Goal: Task Accomplishment & Management: Manage account settings

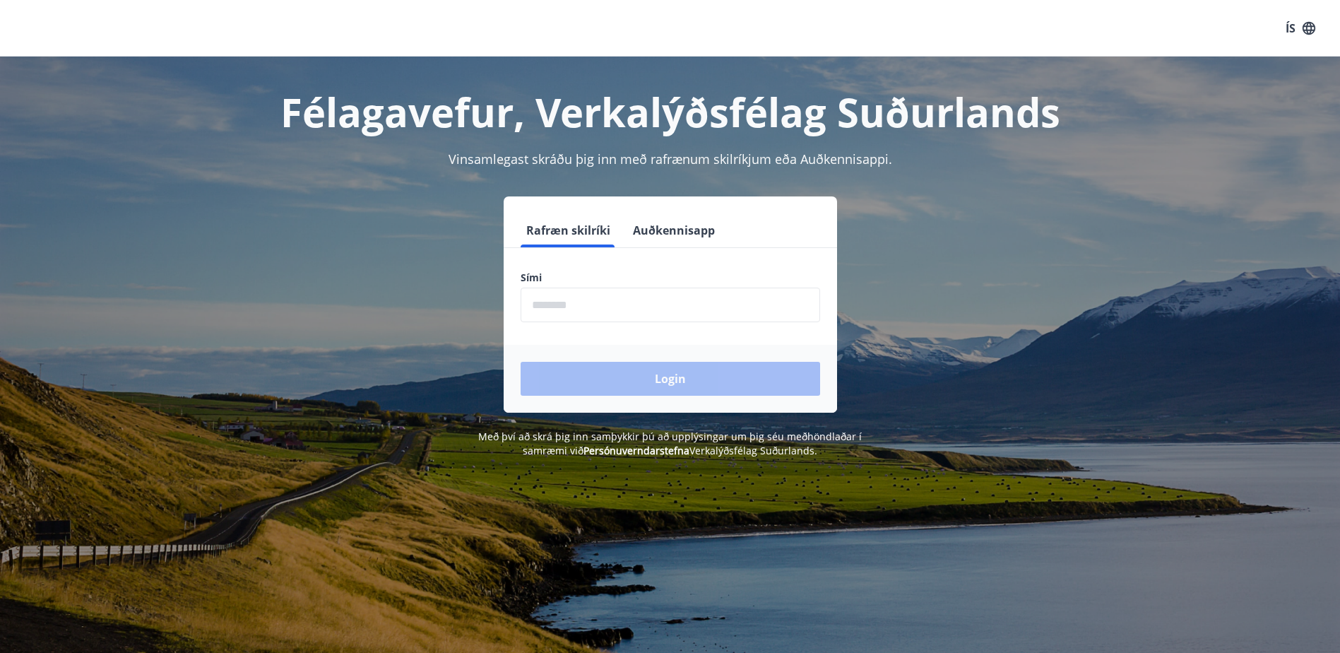
click at [680, 237] on button "Auðkennisapp" at bounding box center [673, 230] width 93 height 34
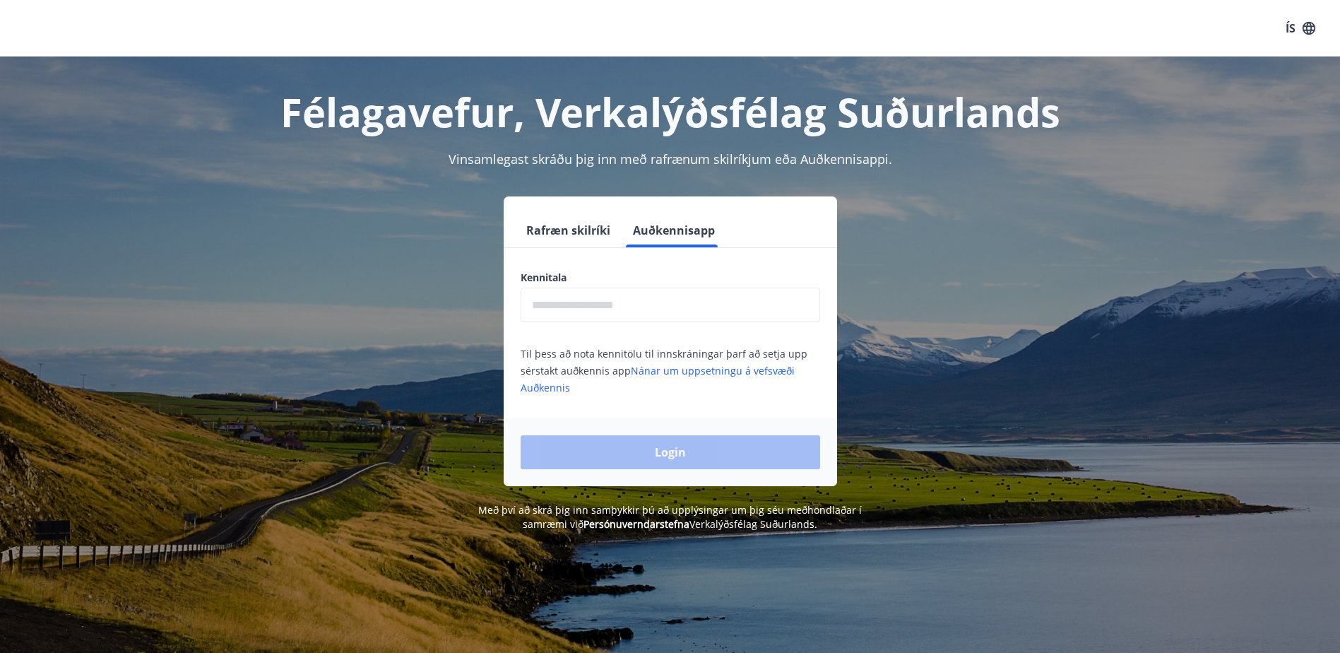
click at [637, 302] on input "text" at bounding box center [670, 304] width 299 height 35
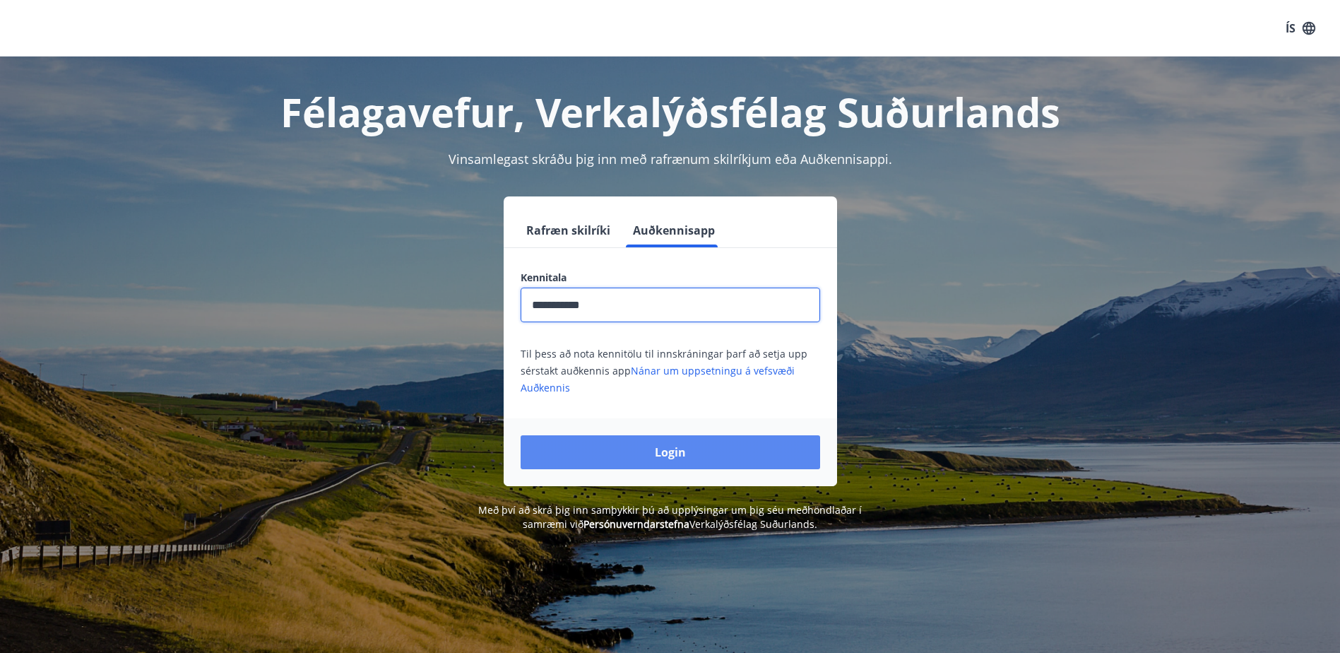
type input "**********"
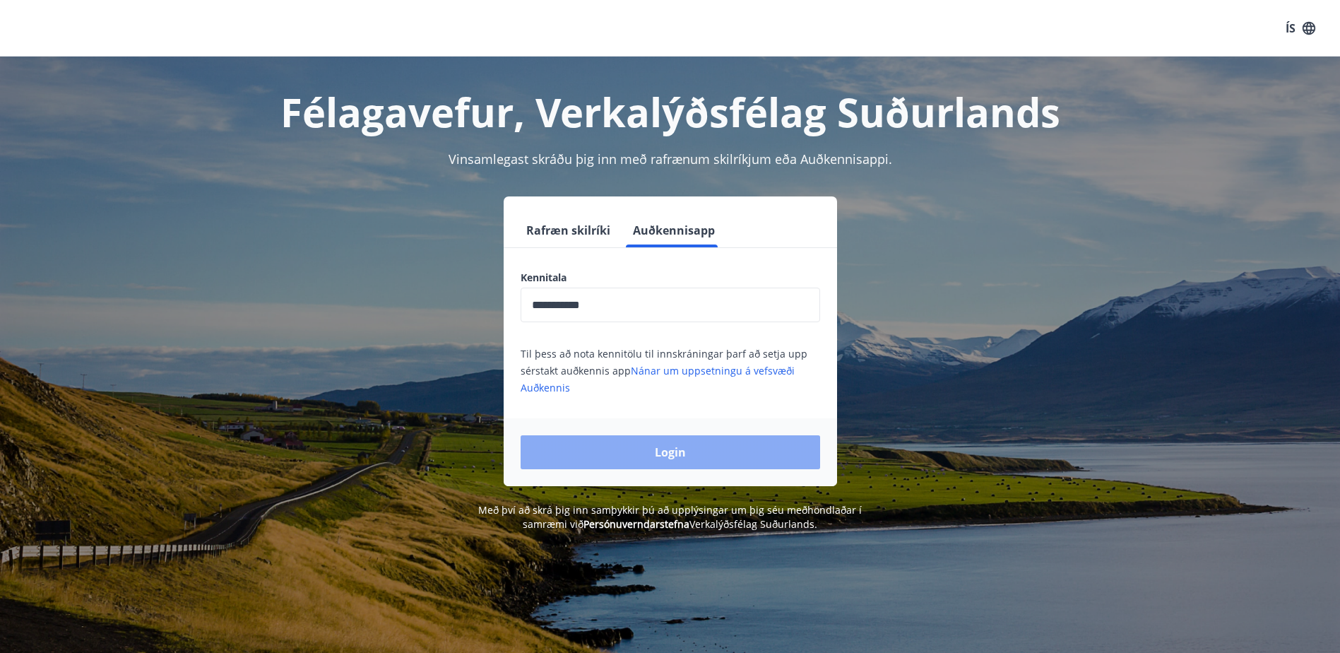
click at [680, 454] on button "Login" at bounding box center [670, 452] width 299 height 34
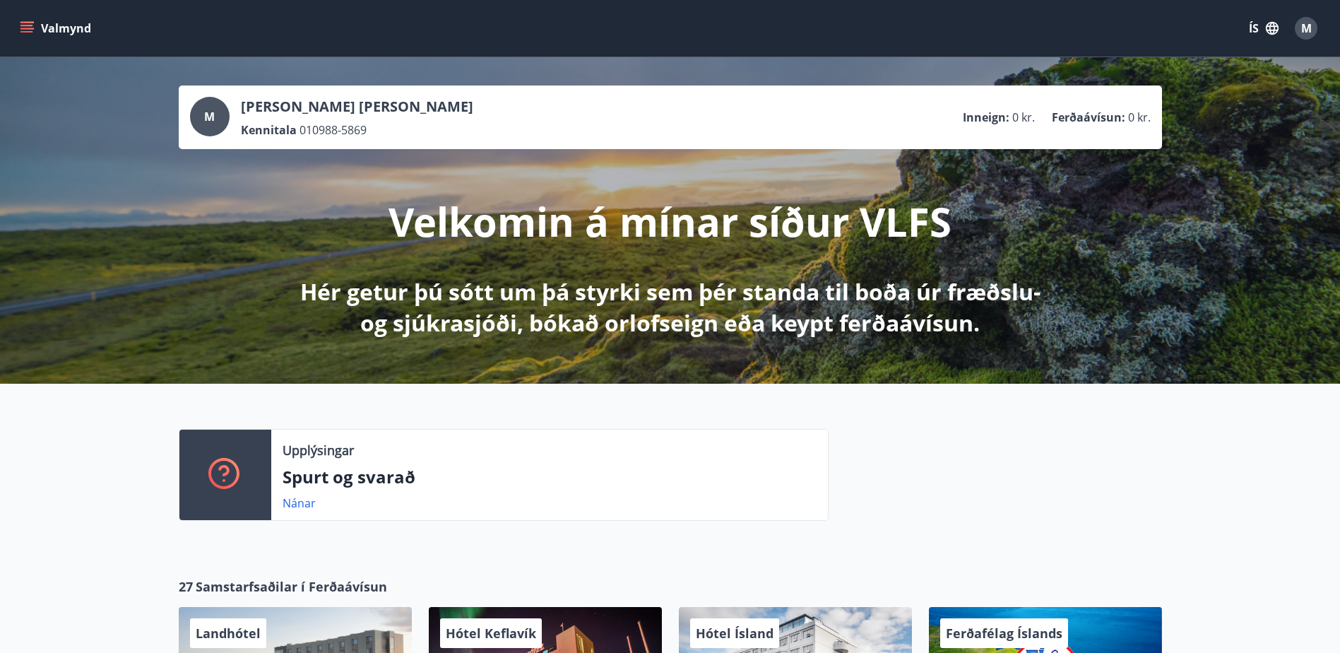
click at [1252, 28] on button "ÍS" at bounding box center [1263, 28] width 45 height 25
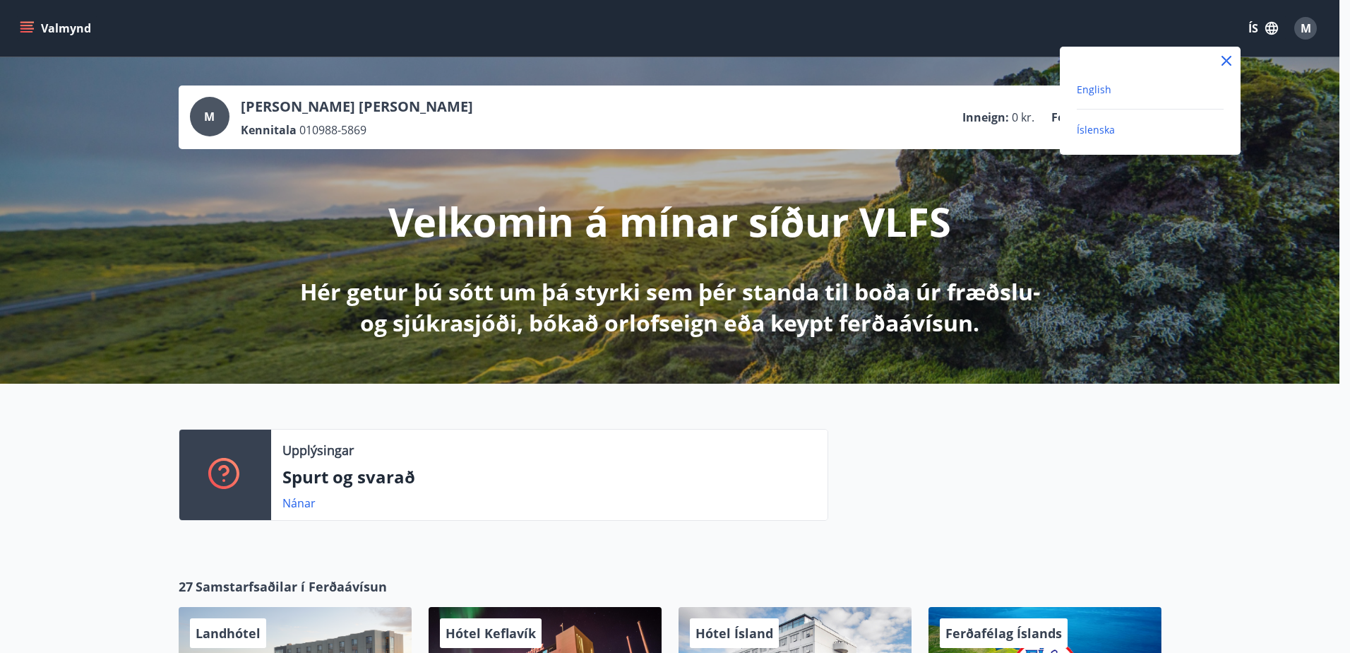
click at [1110, 91] on span "English" at bounding box center [1094, 89] width 35 height 13
